Goal: Find specific page/section: Find specific page/section

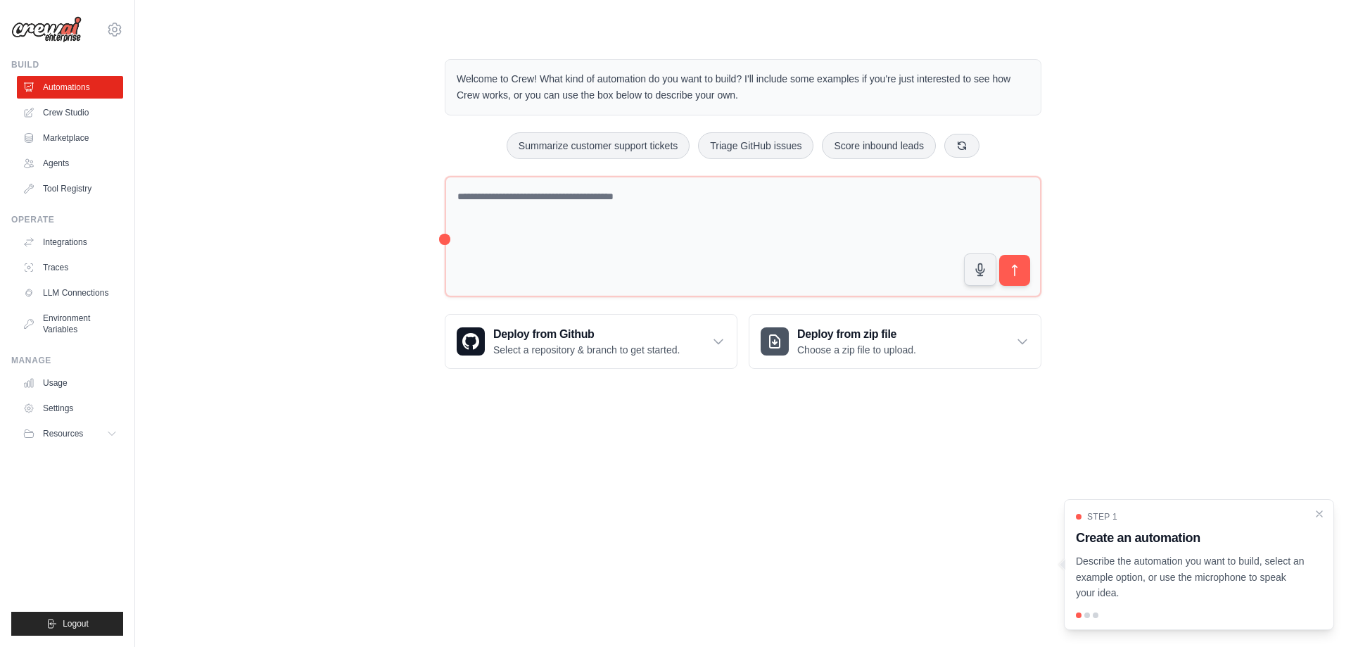
click at [186, 312] on div "Welcome to Crew! What kind of automation do you want to build? I'll include som…" at bounding box center [743, 214] width 1171 height 355
click at [63, 388] on link "Usage" at bounding box center [71, 382] width 106 height 23
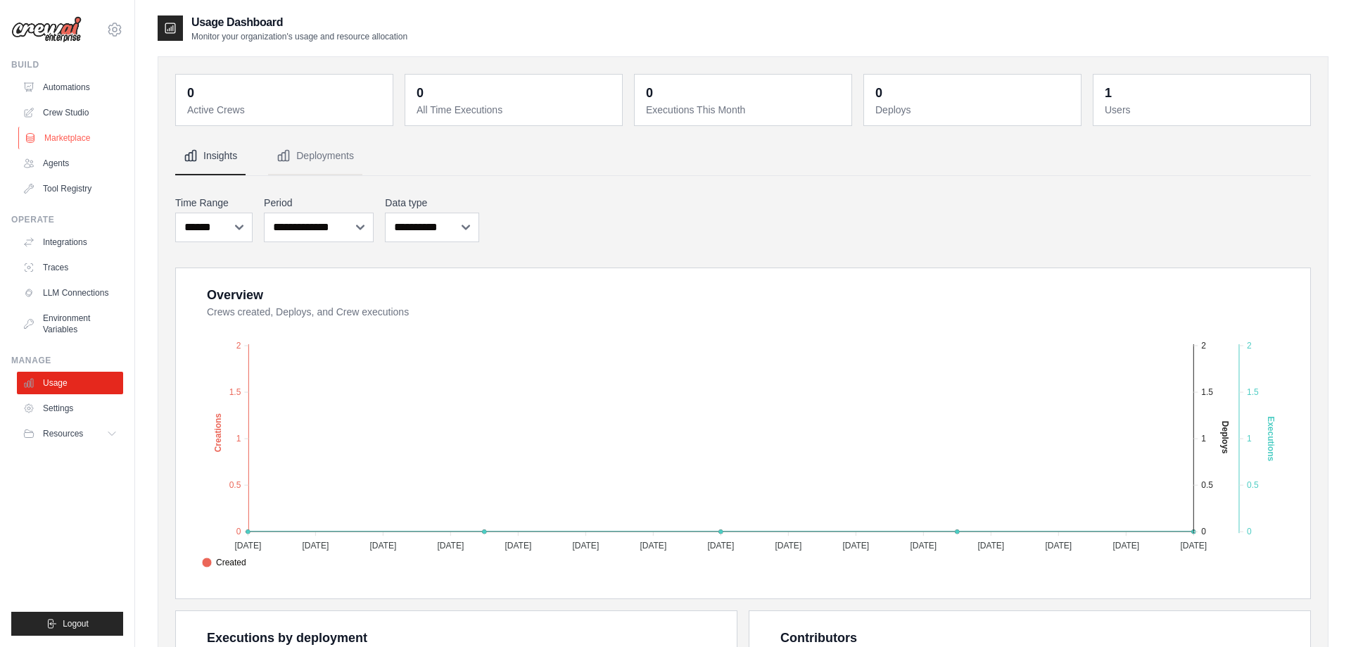
click at [66, 134] on link "Marketplace" at bounding box center [71, 138] width 106 height 23
